Goal: Task Accomplishment & Management: Complete application form

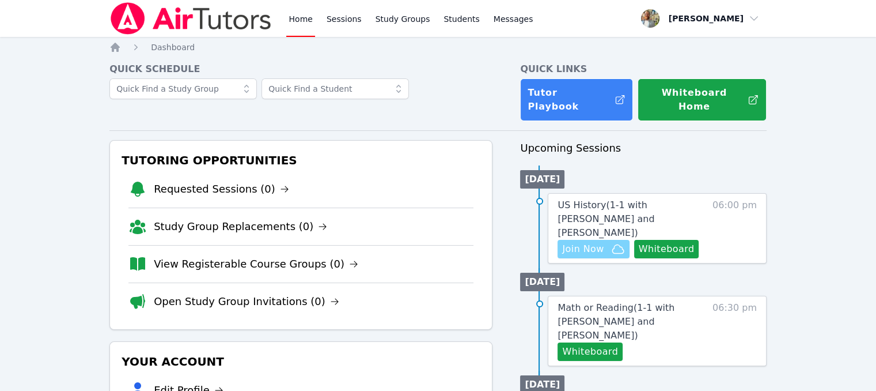
click at [599, 242] on span "Join Now" at bounding box center [582, 249] width 41 height 14
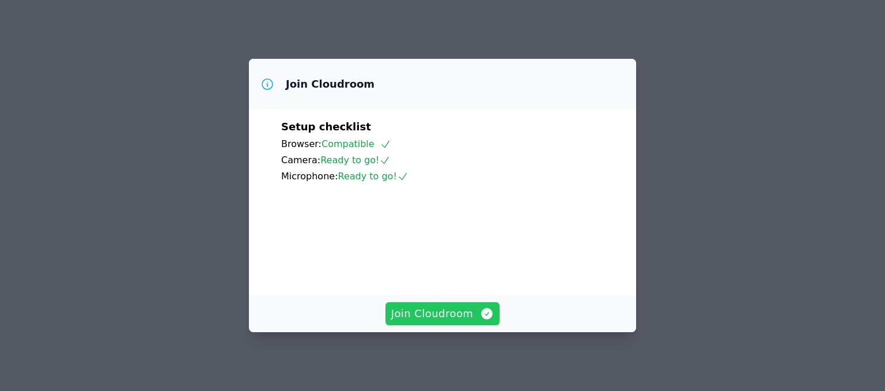
click at [463, 312] on span "Join Cloudroom" at bounding box center [442, 313] width 103 height 16
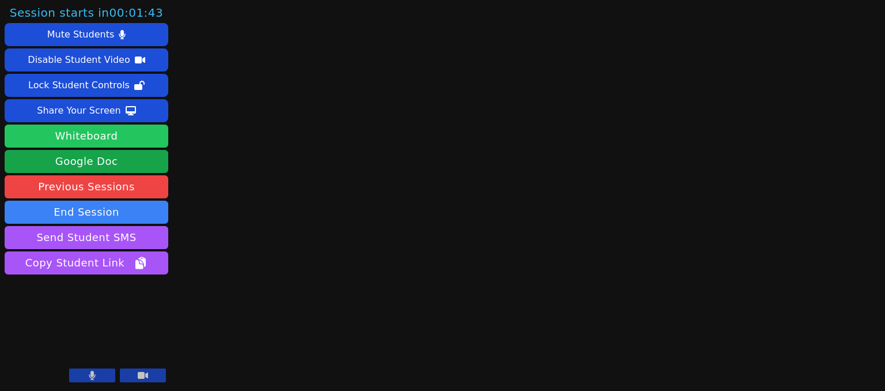
click at [128, 140] on button "Whiteboard" at bounding box center [87, 135] width 164 height 23
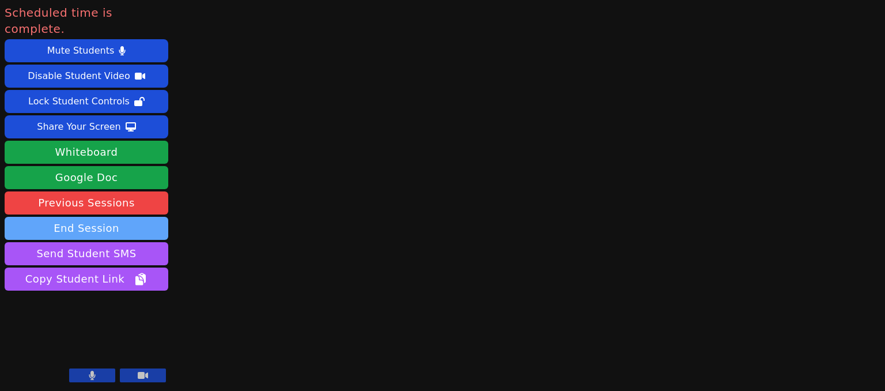
click at [136, 217] on button "End Session" at bounding box center [87, 228] width 164 height 23
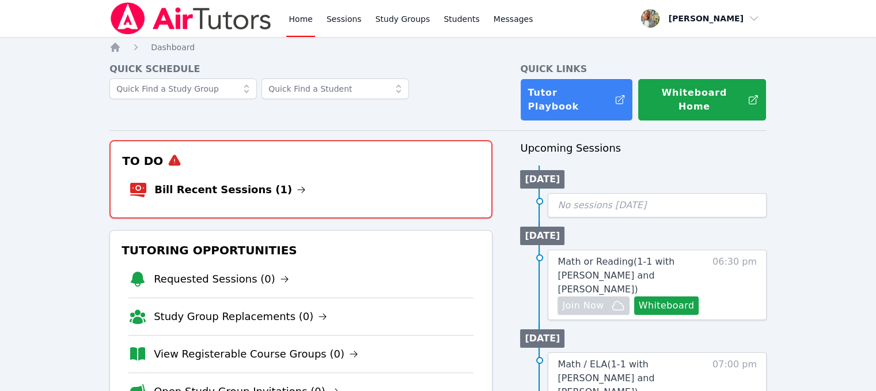
click at [328, 171] on li "Bill Recent Sessions (1)" at bounding box center [301, 189] width 344 height 37
click at [238, 181] on link "Bill Recent Sessions (1)" at bounding box center [230, 189] width 152 height 16
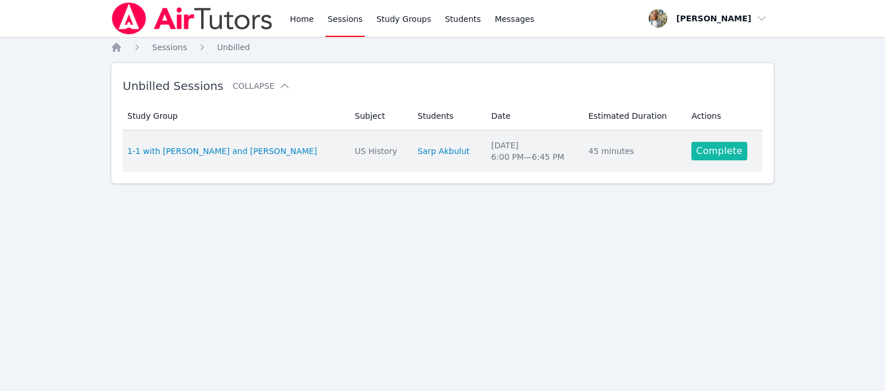
click at [691, 150] on link "Complete" at bounding box center [718, 151] width 55 height 18
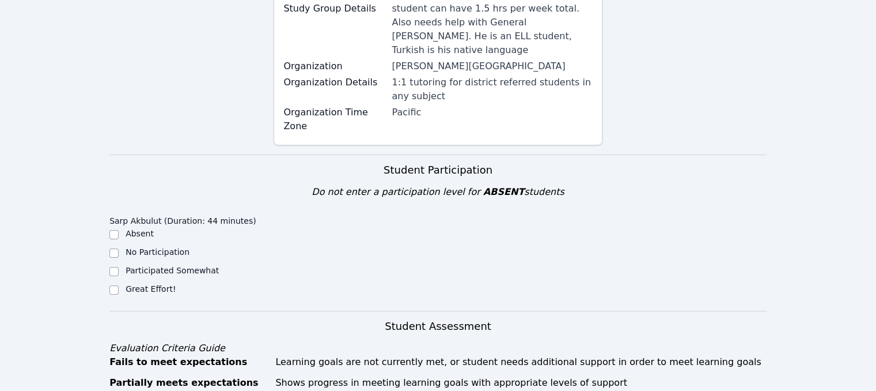
scroll to position [207, 0]
click at [117, 282] on div at bounding box center [113, 289] width 9 height 14
click at [115, 282] on div at bounding box center [113, 289] width 9 height 14
click at [115, 285] on input "Great Effort!" at bounding box center [113, 289] width 9 height 9
checkbox input "true"
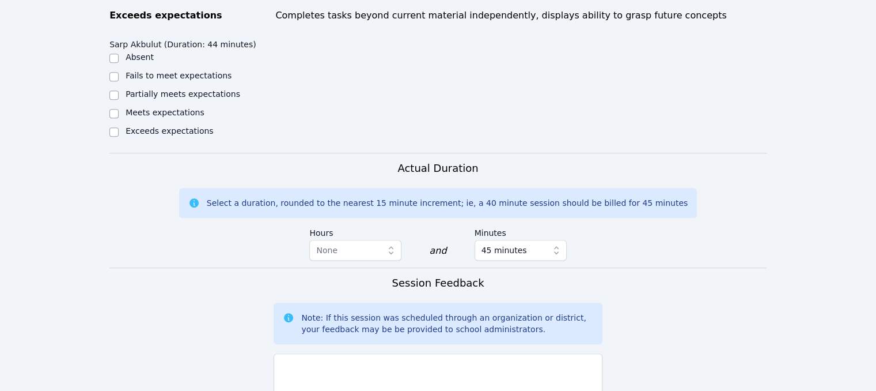
scroll to position [622, 0]
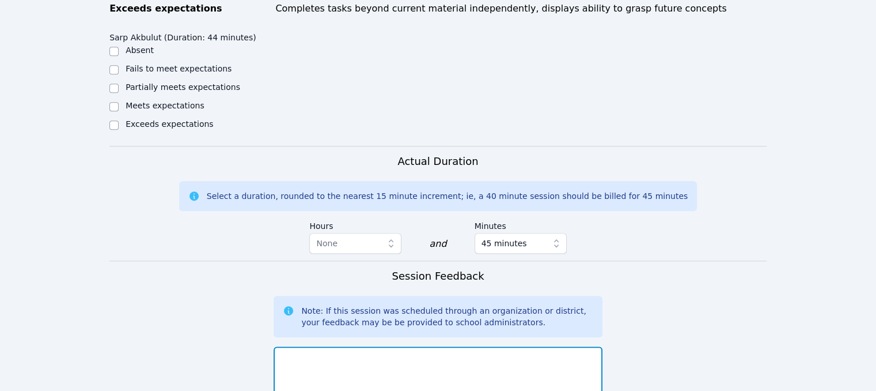
click at [460, 346] on textarea at bounding box center [438, 377] width 328 height 62
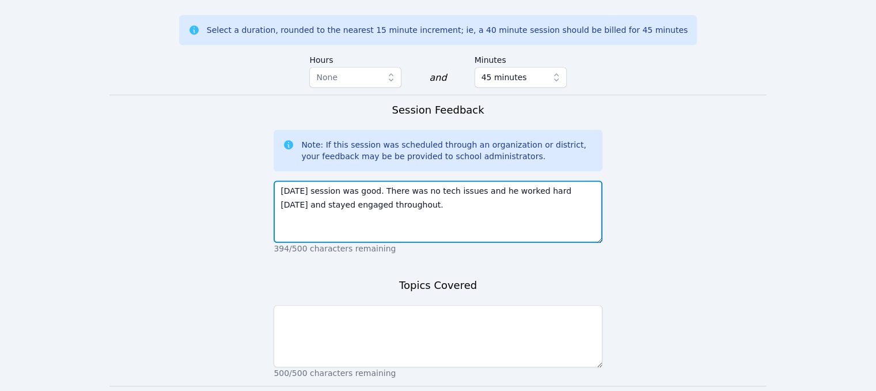
scroll to position [806, 0]
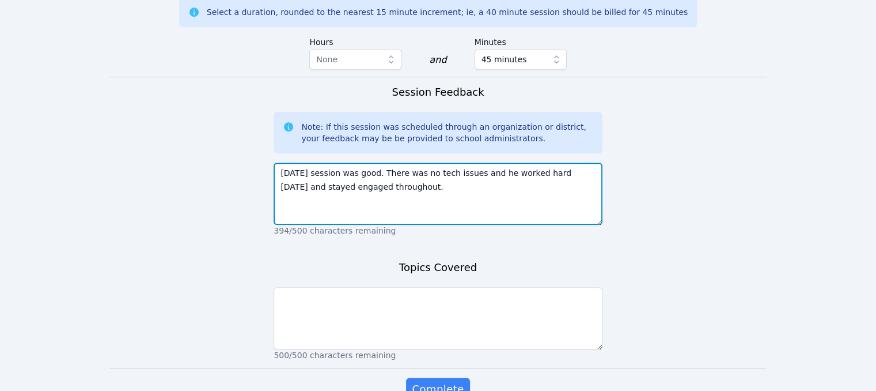
type textarea "Today's session was good. There was no tech issues and he worked hard today and…"
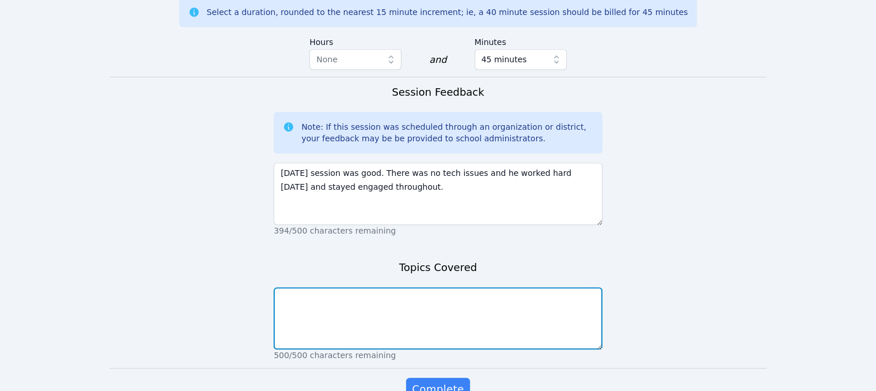
click at [411, 287] on textarea at bounding box center [438, 318] width 328 height 62
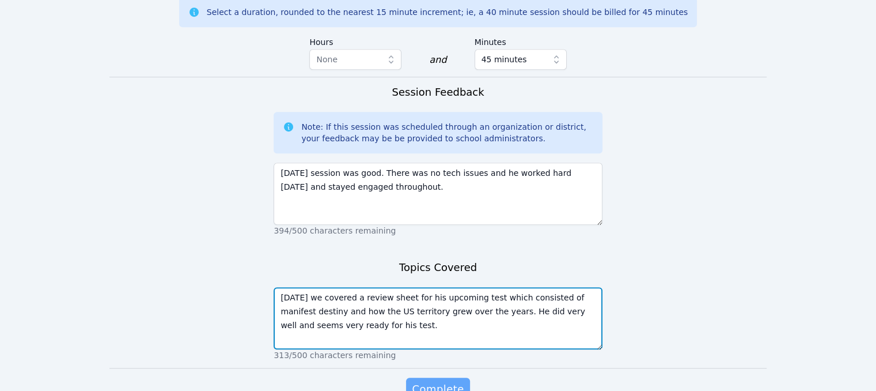
type textarea "Today we covered a review sheet for his upcoming test which consisted of manife…"
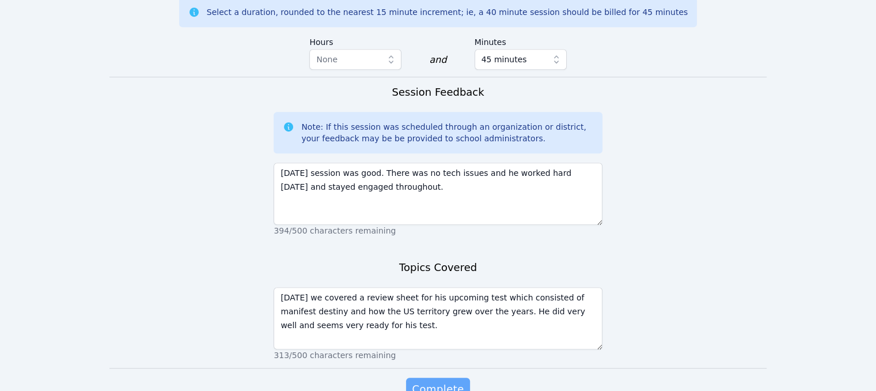
click at [441, 381] on span "Complete" at bounding box center [438, 389] width 52 height 16
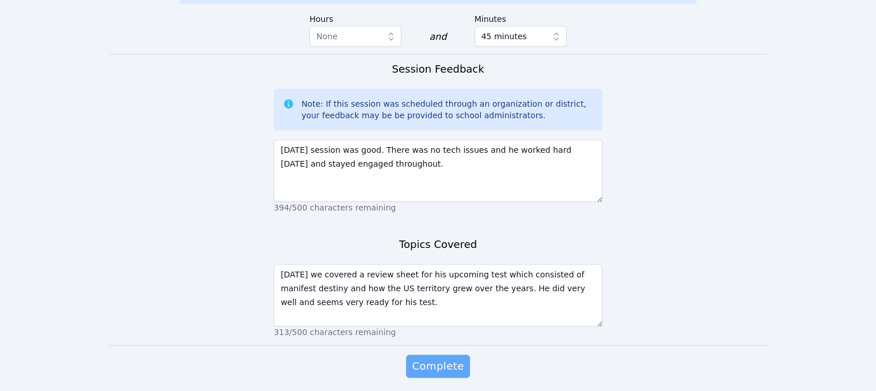
click at [446, 358] on span "Complete" at bounding box center [438, 366] width 52 height 16
click at [447, 358] on span "Complete" at bounding box center [438, 366] width 52 height 16
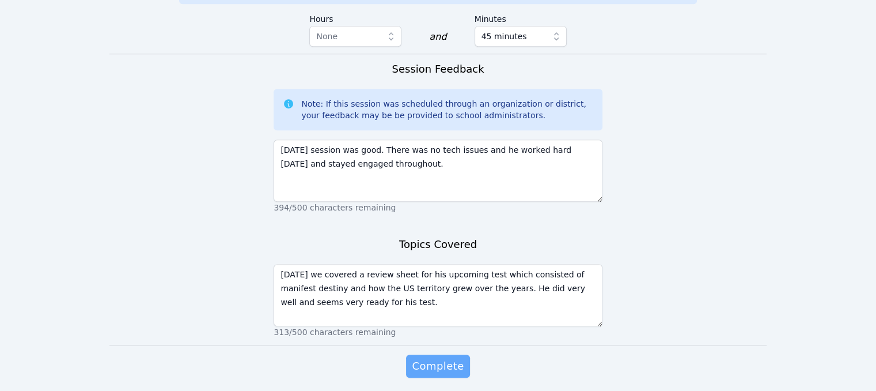
click at [447, 358] on span "Complete" at bounding box center [438, 366] width 52 height 16
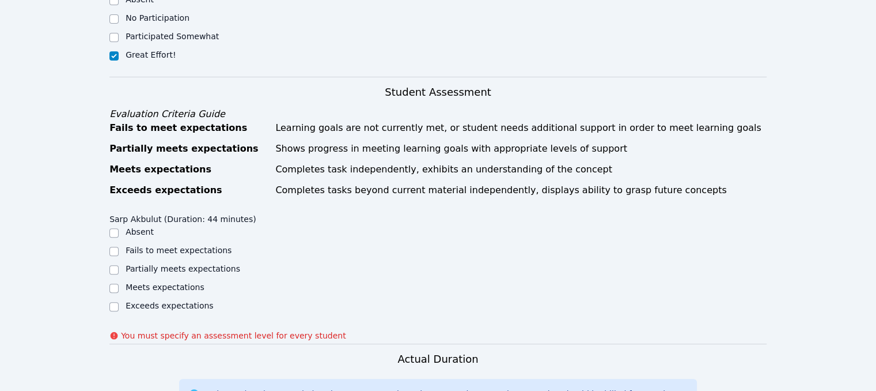
scroll to position [440, 0]
click at [115, 302] on input "Exceeds expectations" at bounding box center [113, 306] width 9 height 9
checkbox input "true"
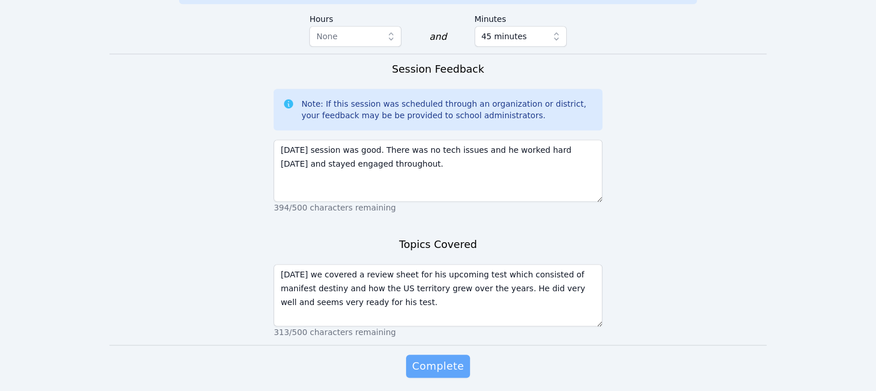
click at [452, 358] on span "Complete" at bounding box center [438, 366] width 52 height 16
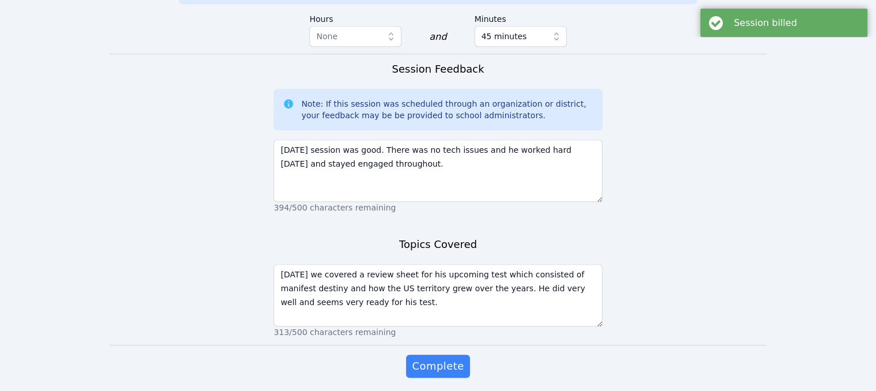
scroll to position [0, 0]
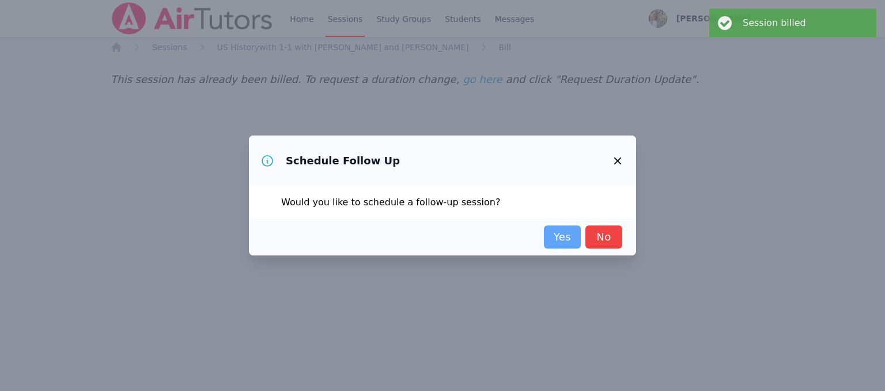
click at [566, 240] on link "Yes" at bounding box center [562, 236] width 37 height 23
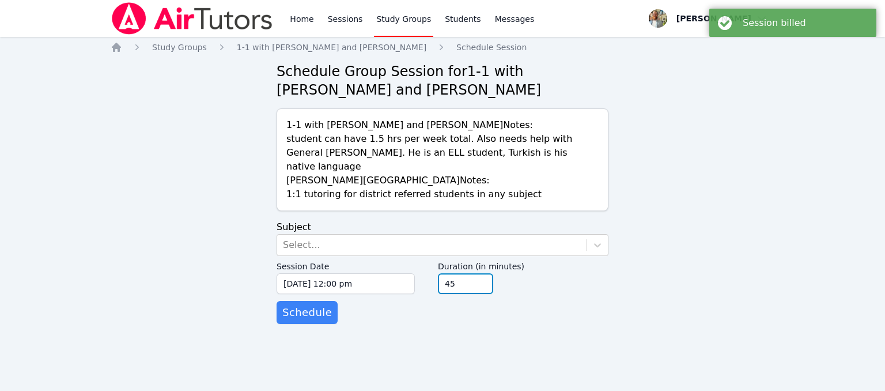
type input "45"
click at [483, 273] on input "45" at bounding box center [465, 283] width 55 height 21
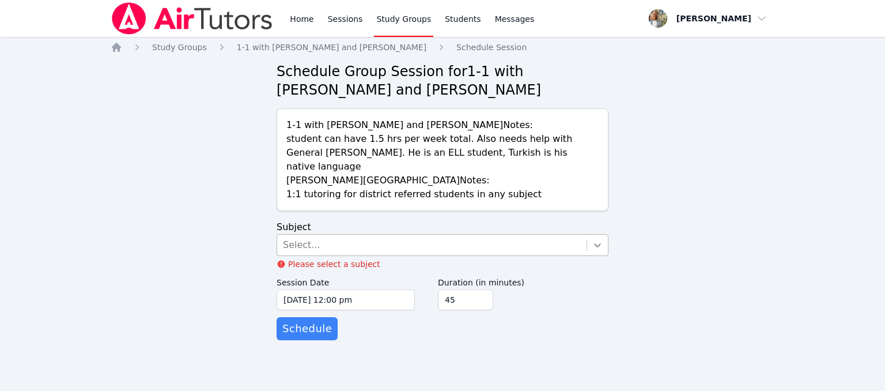
click at [587, 235] on div at bounding box center [597, 244] width 21 height 21
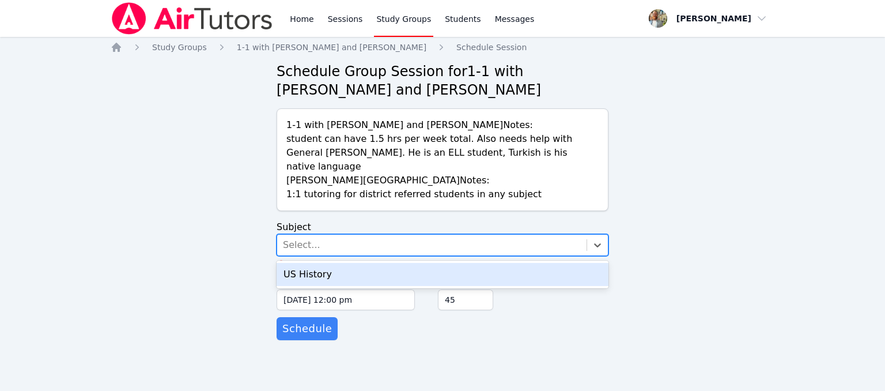
click at [470, 263] on div "US History" at bounding box center [443, 274] width 332 height 23
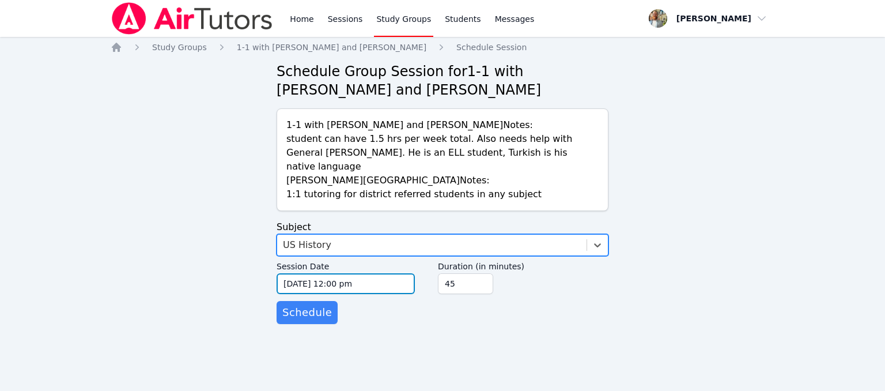
click at [371, 273] on input "09/30/2025 12:00 pm" at bounding box center [346, 283] width 138 height 21
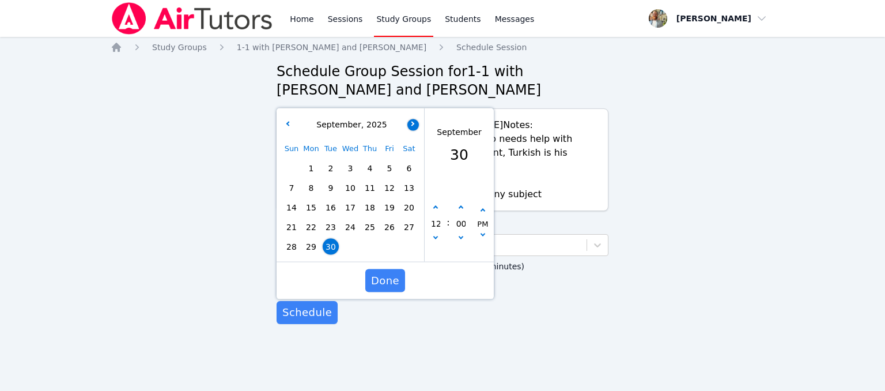
click at [412, 121] on icon "button" at bounding box center [412, 123] width 5 height 5
click at [336, 180] on span "7" at bounding box center [331, 188] width 16 height 16
click at [432, 202] on button "button" at bounding box center [436, 208] width 12 height 12
type input "10/07/2025 01:00 pm"
type input "01"
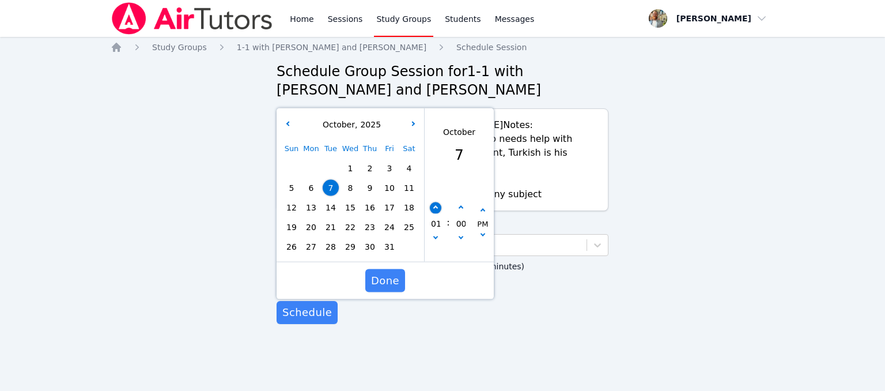
click at [432, 202] on button "button" at bounding box center [436, 208] width 12 height 12
type input "10/07/2025 02:00 pm"
type input "02"
click at [432, 202] on button "button" at bounding box center [436, 208] width 12 height 12
type input "10/07/2025 03:00 pm"
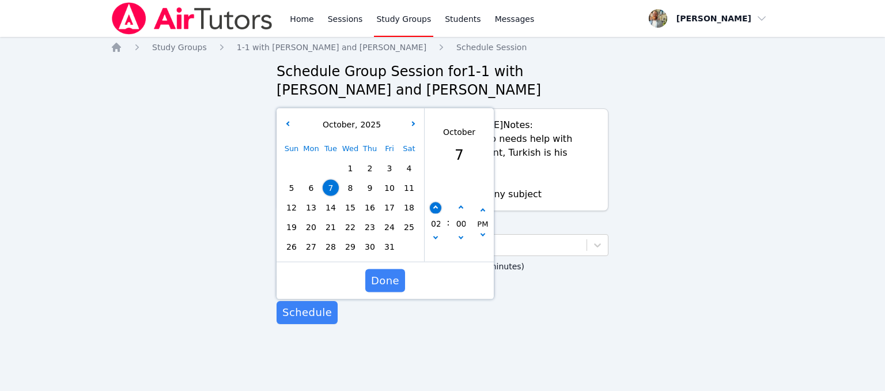
type input "03"
click at [432, 202] on button "button" at bounding box center [436, 208] width 12 height 12
type input "10/07/2025 04:00 pm"
type input "04"
click at [432, 202] on button "button" at bounding box center [436, 208] width 12 height 12
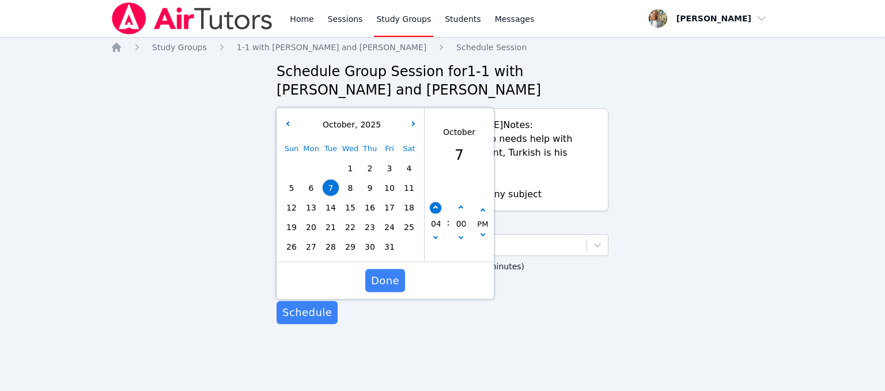
type input "10/07/2025 05:00 pm"
type input "05"
click at [432, 202] on button "button" at bounding box center [436, 208] width 12 height 12
type input "10/07/2025 06:00 pm"
type input "06"
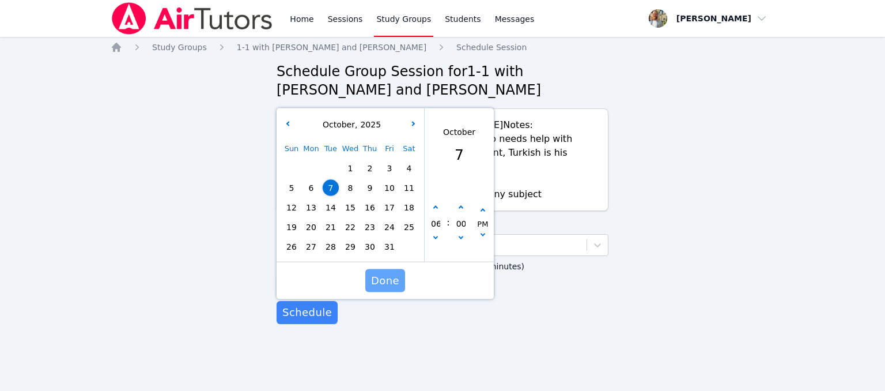
click at [397, 272] on span "Done" at bounding box center [385, 280] width 28 height 16
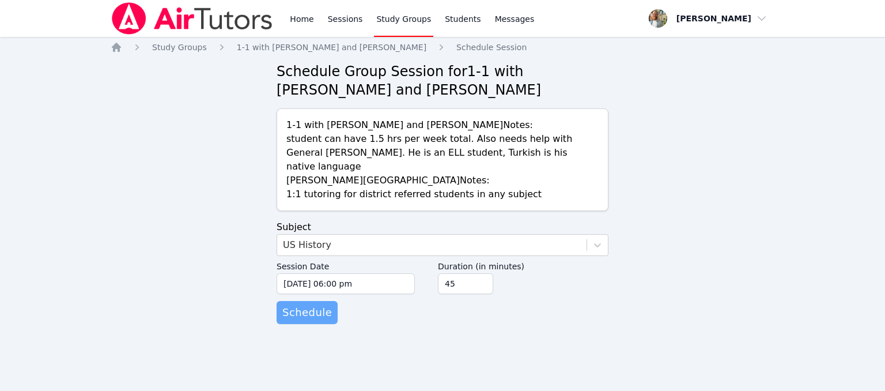
click at [325, 304] on span "Schedule" at bounding box center [307, 312] width 50 height 16
